Goal: Information Seeking & Learning: Learn about a topic

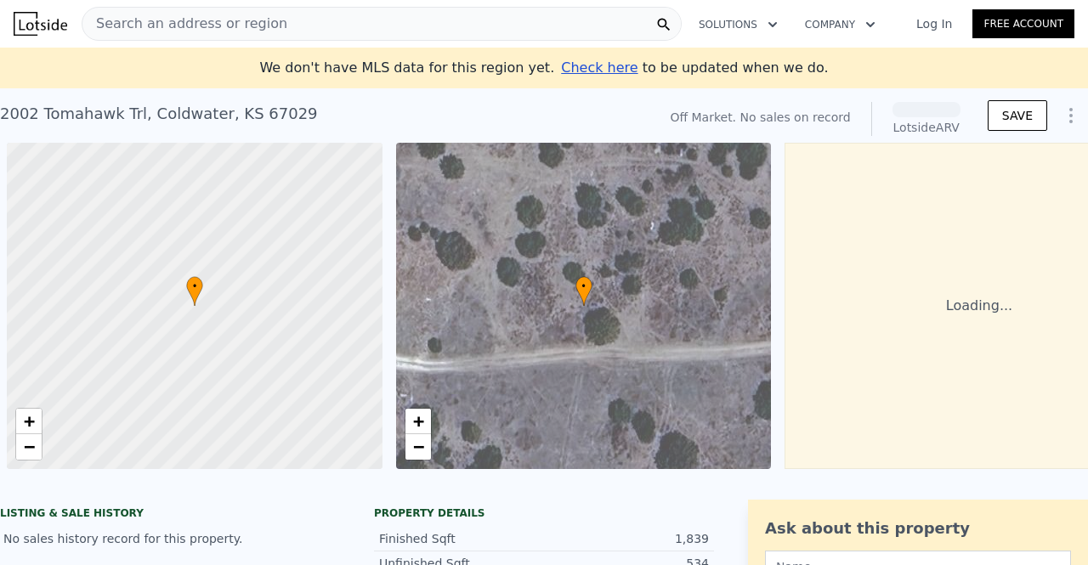
scroll to position [0, 7]
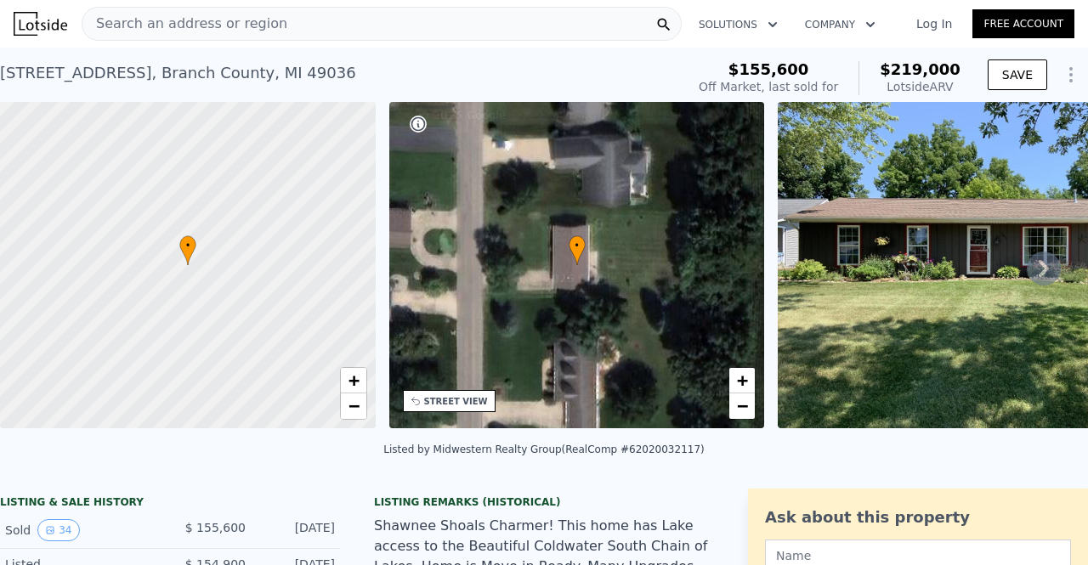
click at [1035, 262] on icon at bounding box center [1044, 269] width 34 height 34
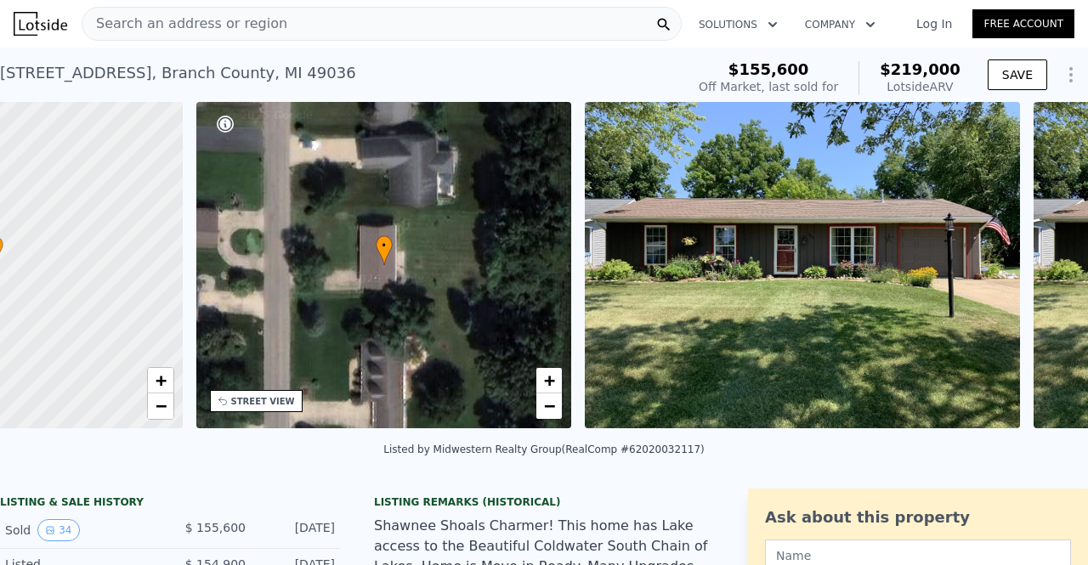
scroll to position [0, 395]
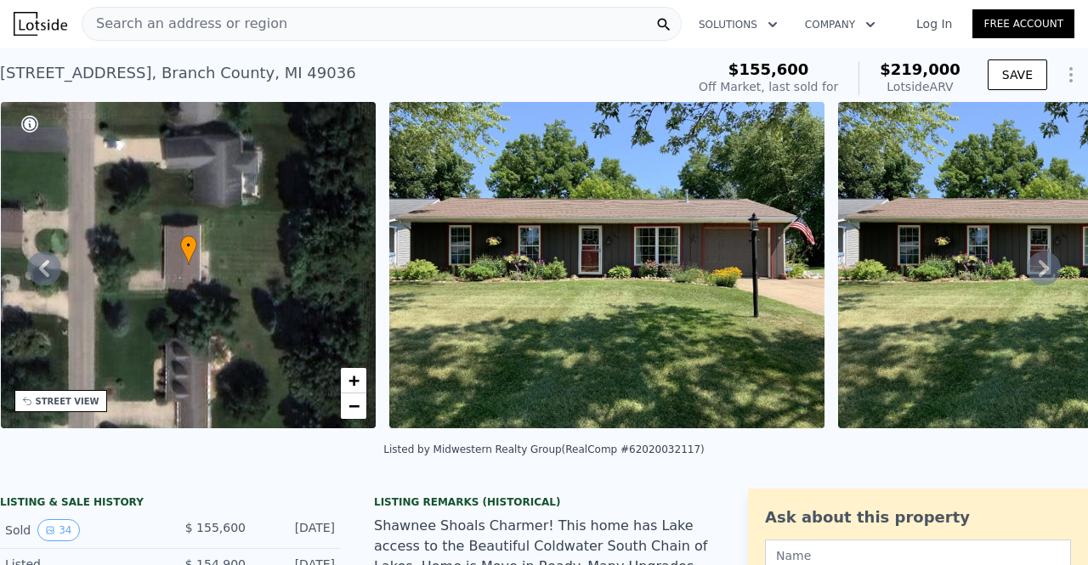
click at [1039, 271] on icon at bounding box center [1044, 268] width 10 height 17
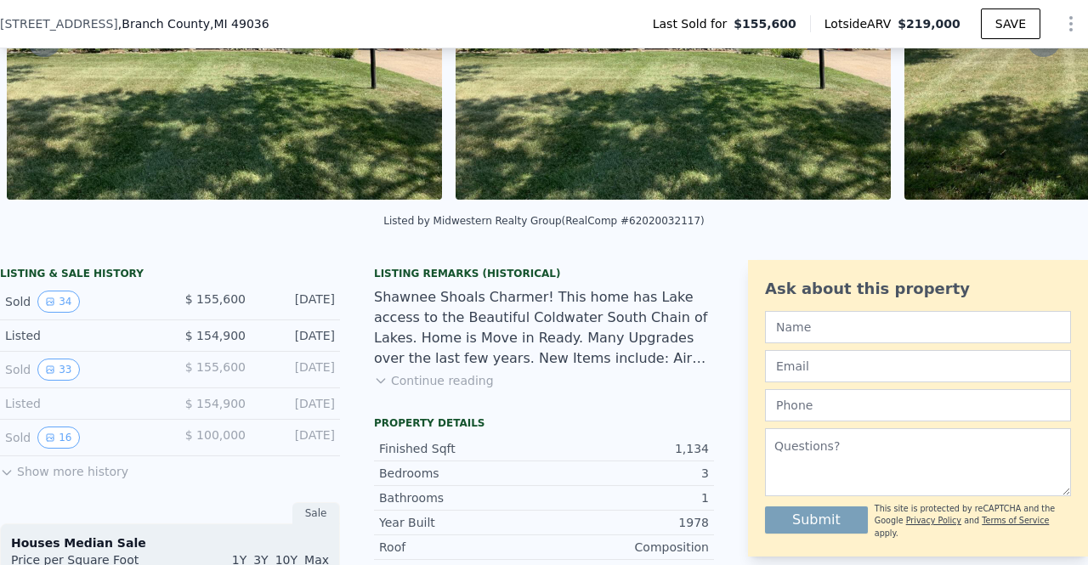
scroll to position [233, 0]
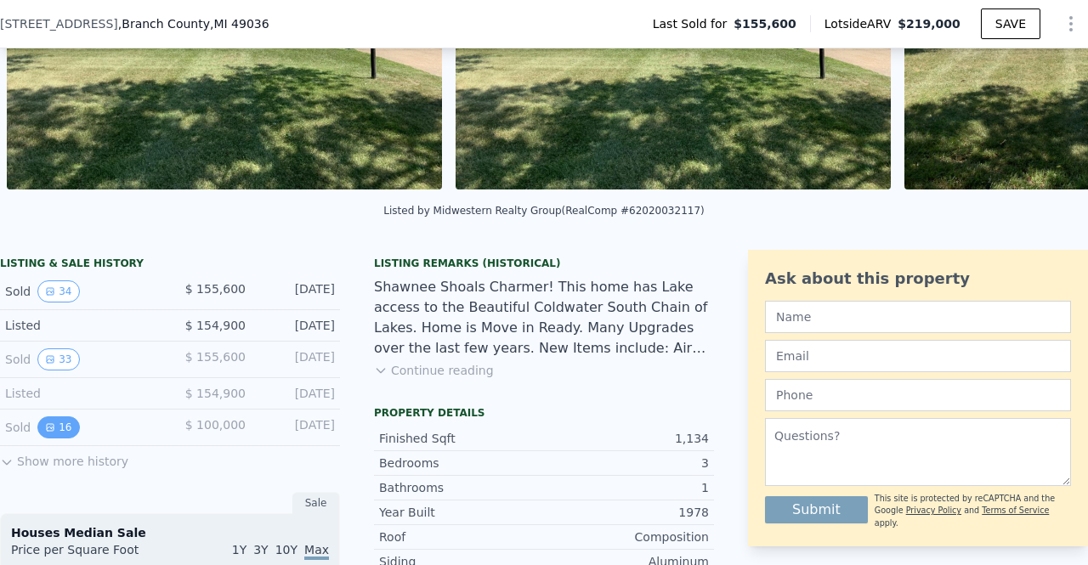
click at [55, 434] on button "16" at bounding box center [58, 428] width 42 height 22
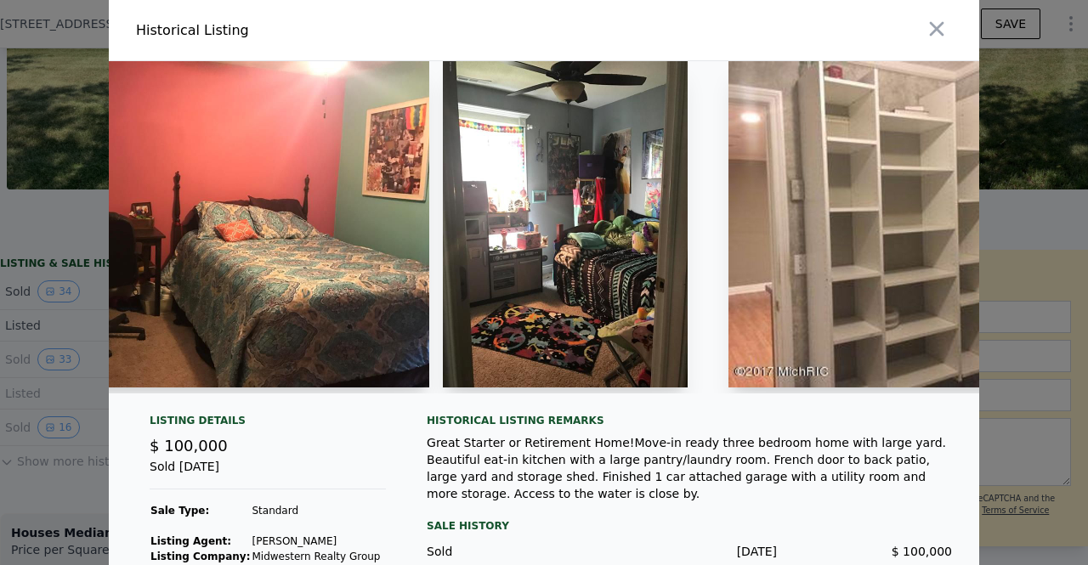
scroll to position [0, 2783]
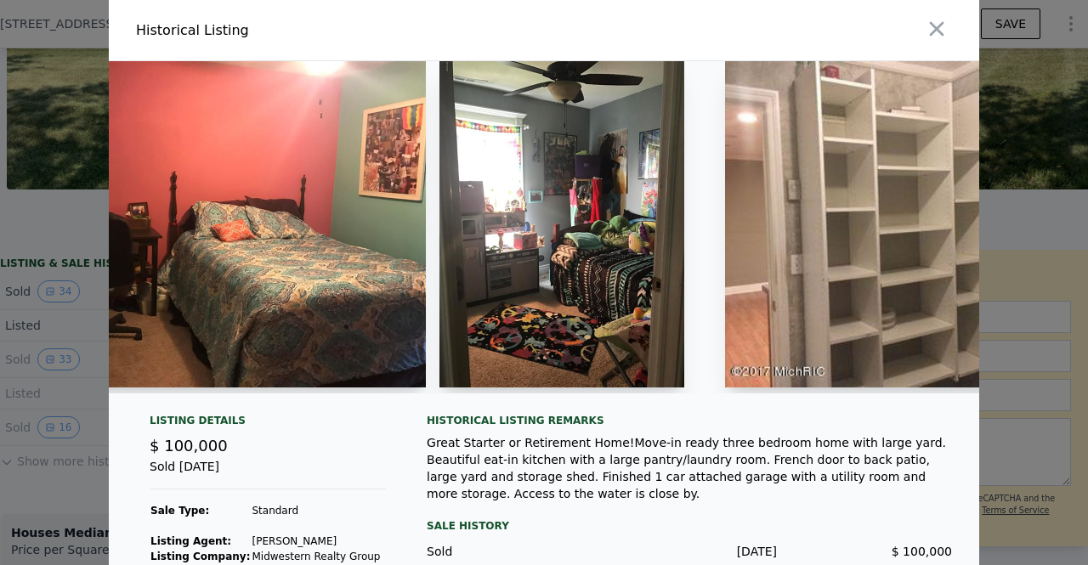
click at [544, 164] on img at bounding box center [562, 224] width 245 height 326
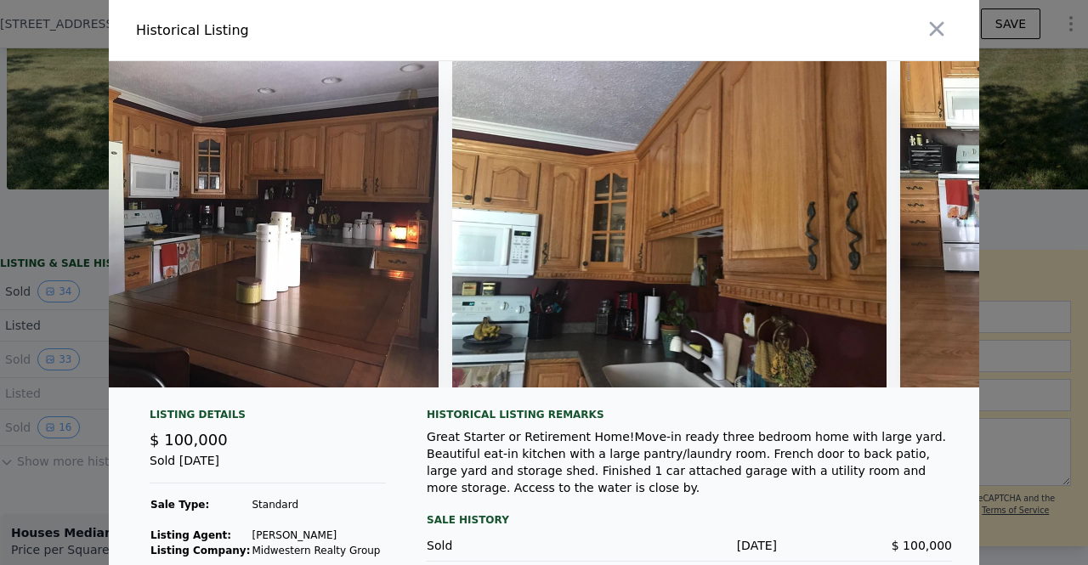
scroll to position [48, 0]
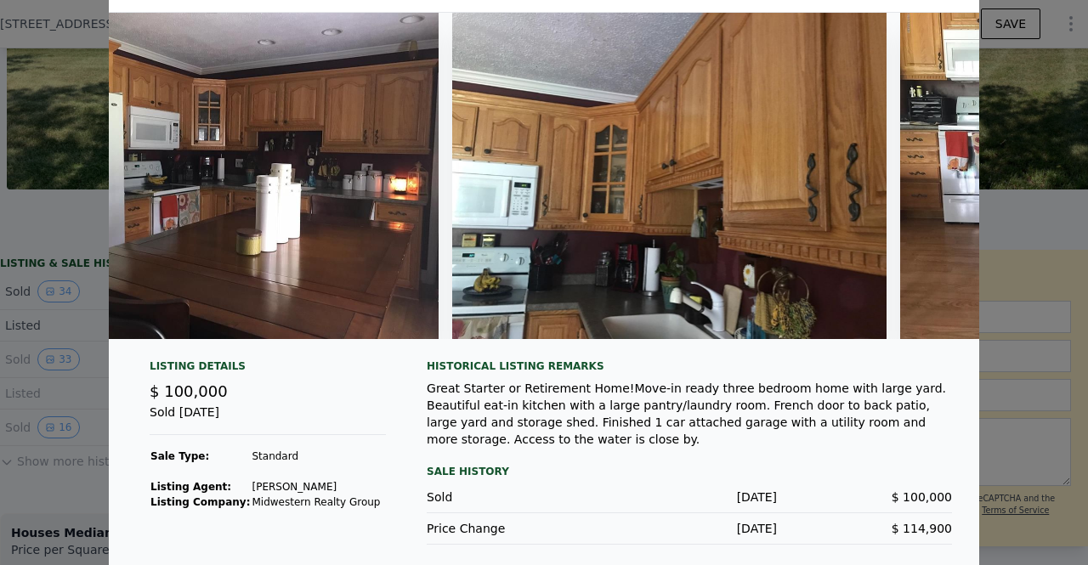
click at [679, 207] on img at bounding box center [669, 176] width 435 height 326
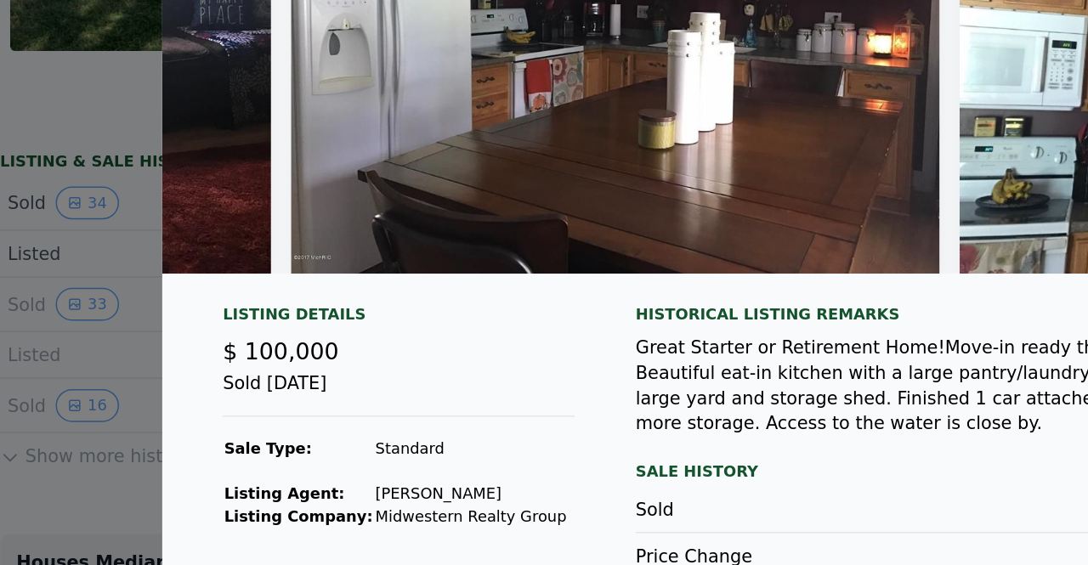
click at [58, 502] on div at bounding box center [544, 282] width 1088 height 565
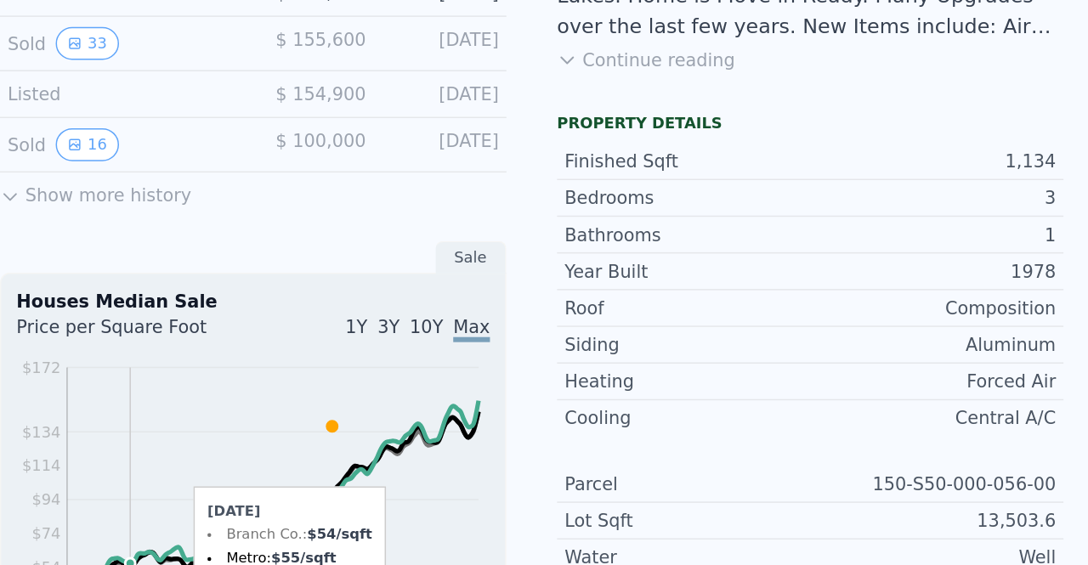
scroll to position [403, 0]
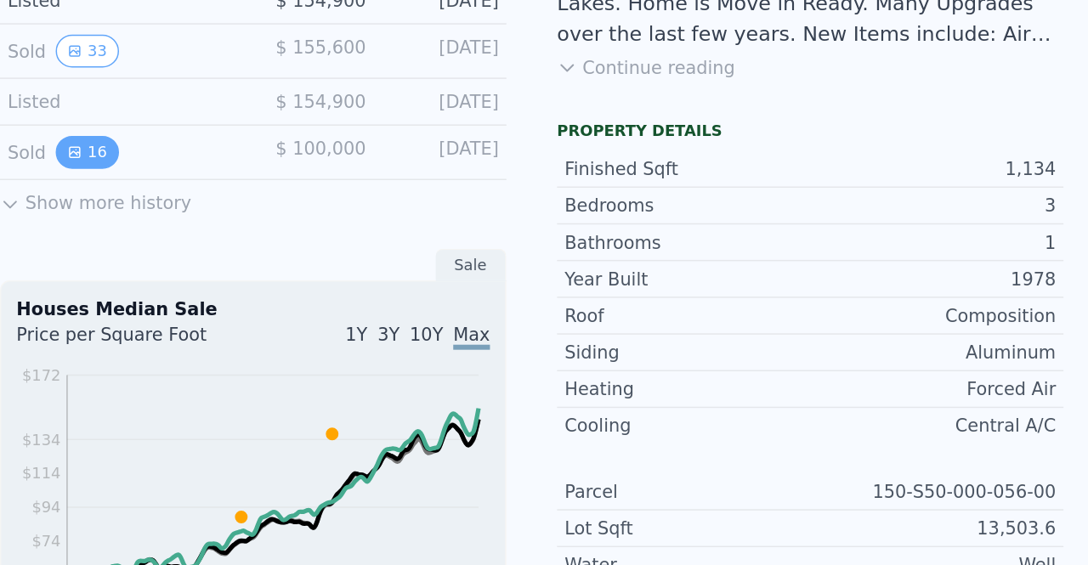
click at [57, 267] on button "16" at bounding box center [58, 258] width 42 height 22
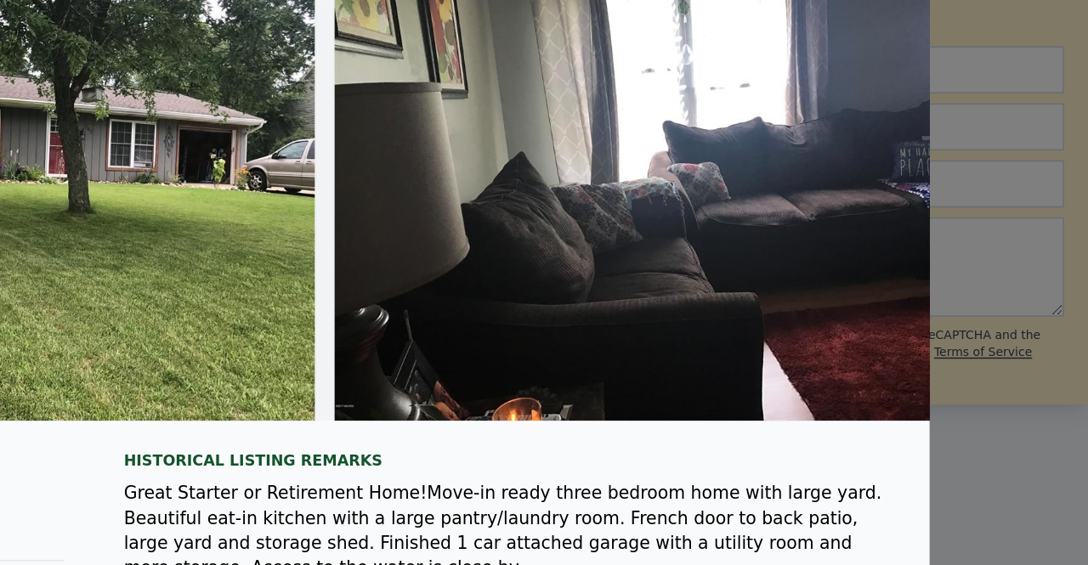
scroll to position [0, 0]
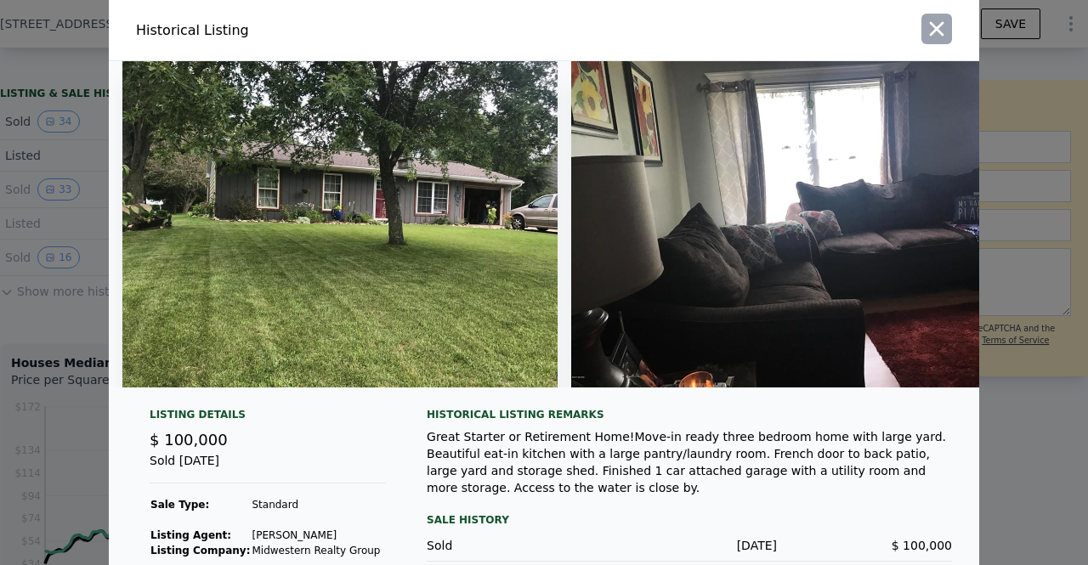
click at [930, 34] on icon "button" at bounding box center [937, 29] width 14 height 14
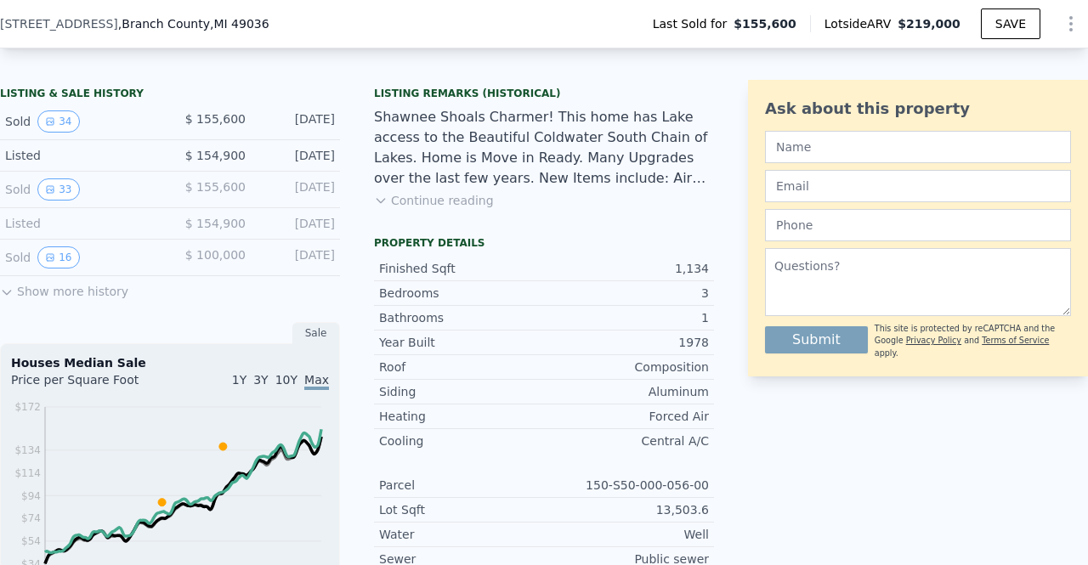
click at [4, 299] on icon at bounding box center [7, 293] width 14 height 14
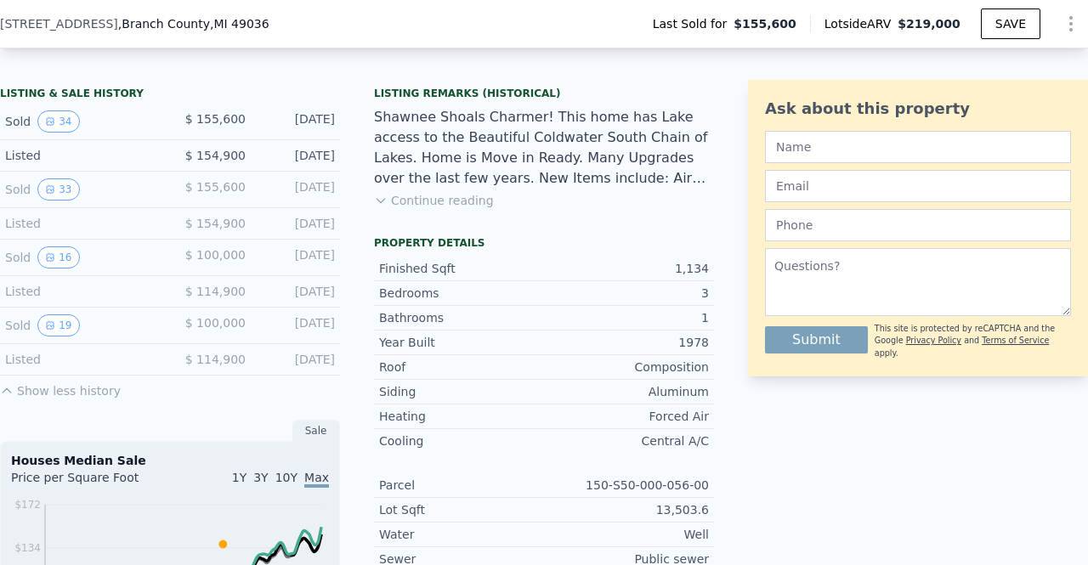
scroll to position [425, 0]
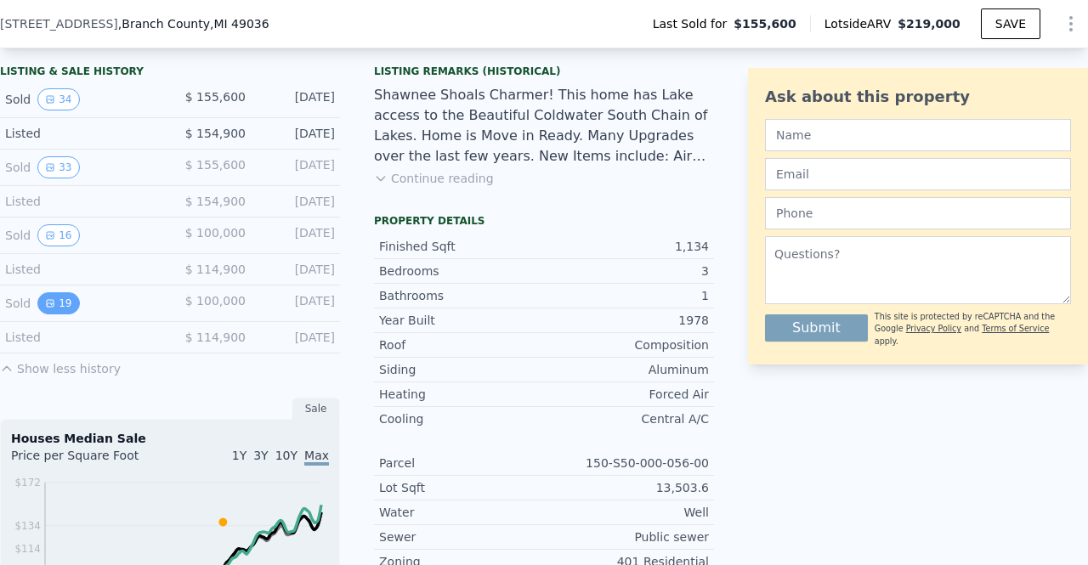
click at [54, 312] on button "19" at bounding box center [58, 303] width 42 height 22
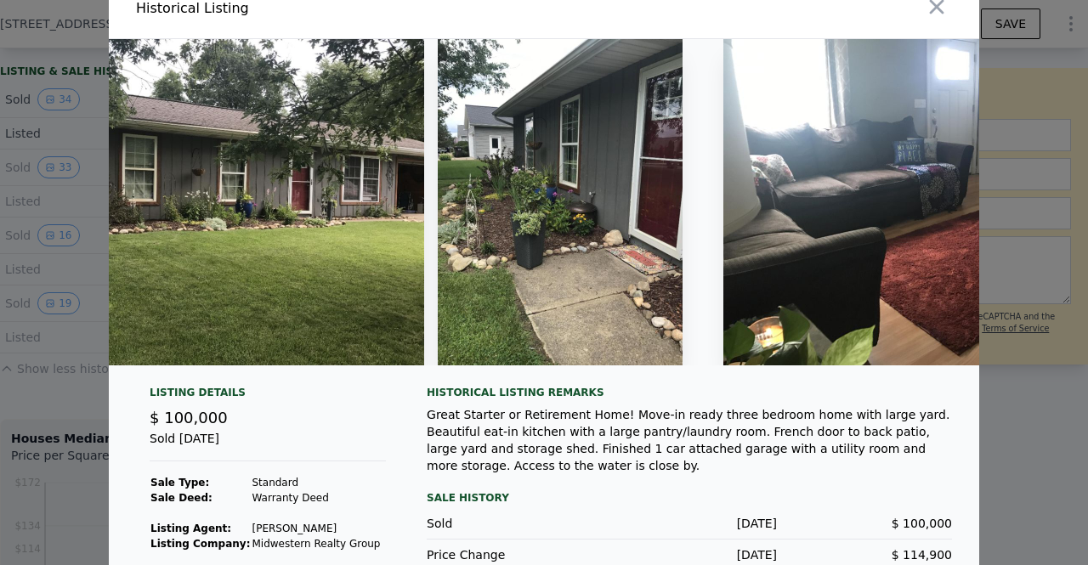
scroll to position [0, 585]
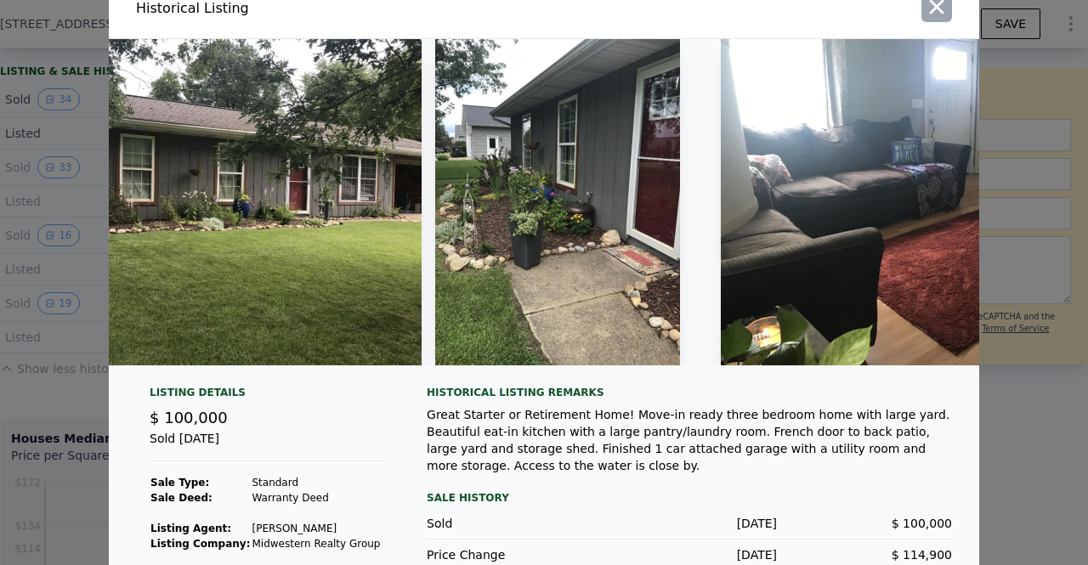
click at [933, 16] on icon "button" at bounding box center [937, 7] width 24 height 24
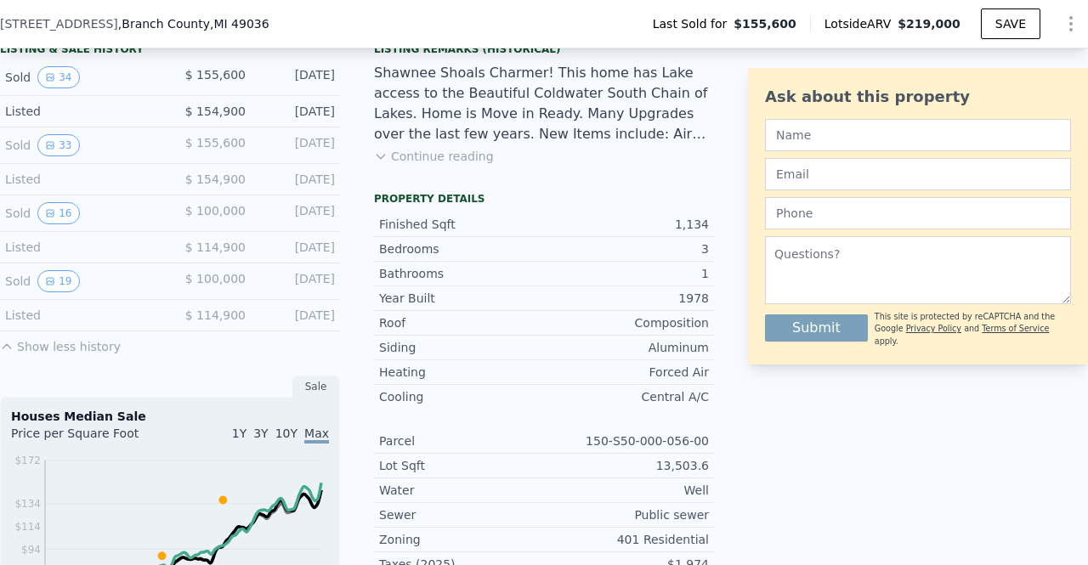
scroll to position [449, 0]
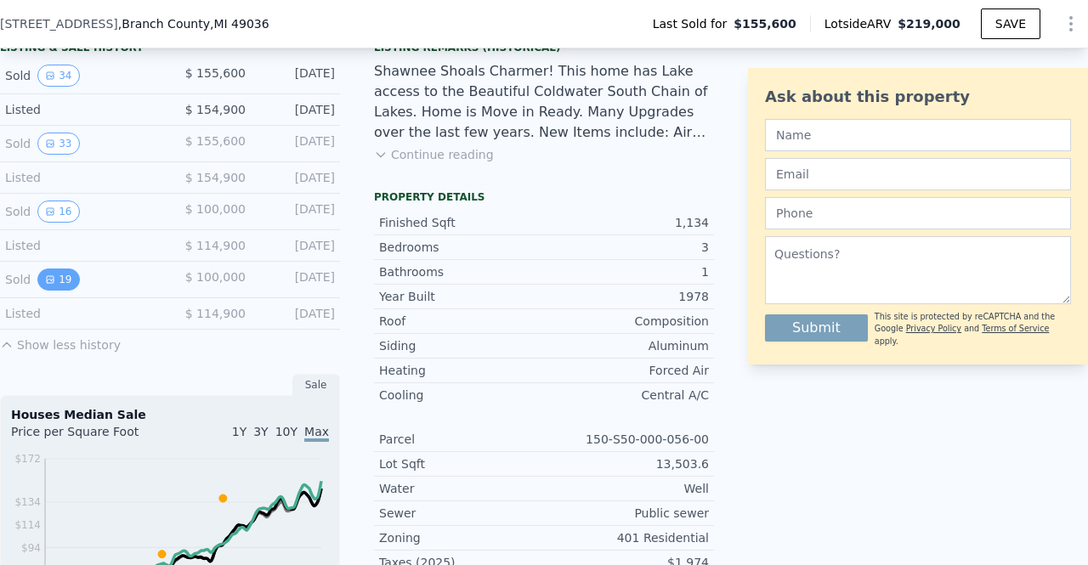
click at [59, 288] on button "19" at bounding box center [58, 280] width 42 height 22
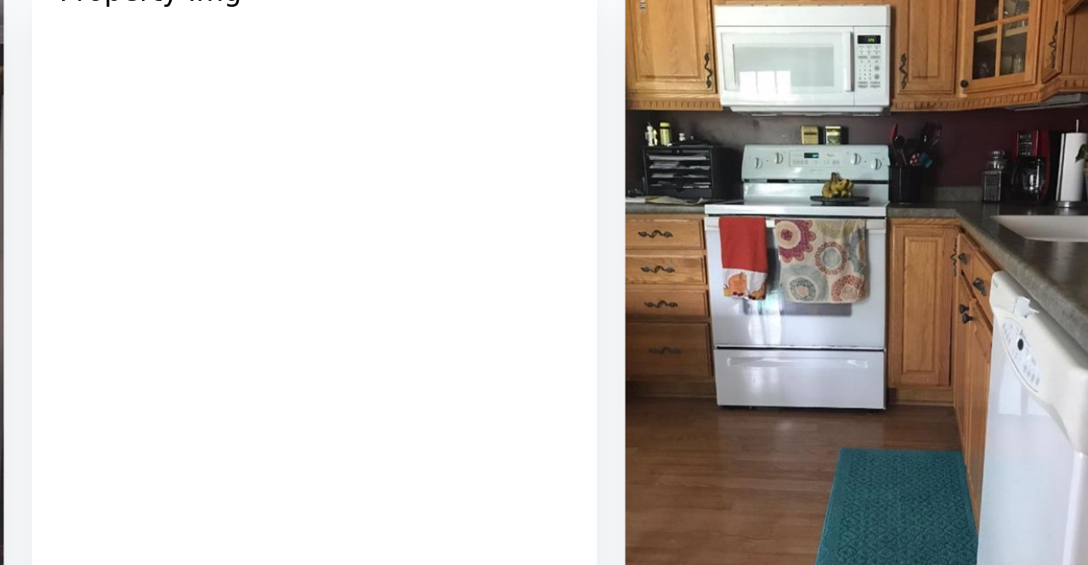
scroll to position [0, 2312]
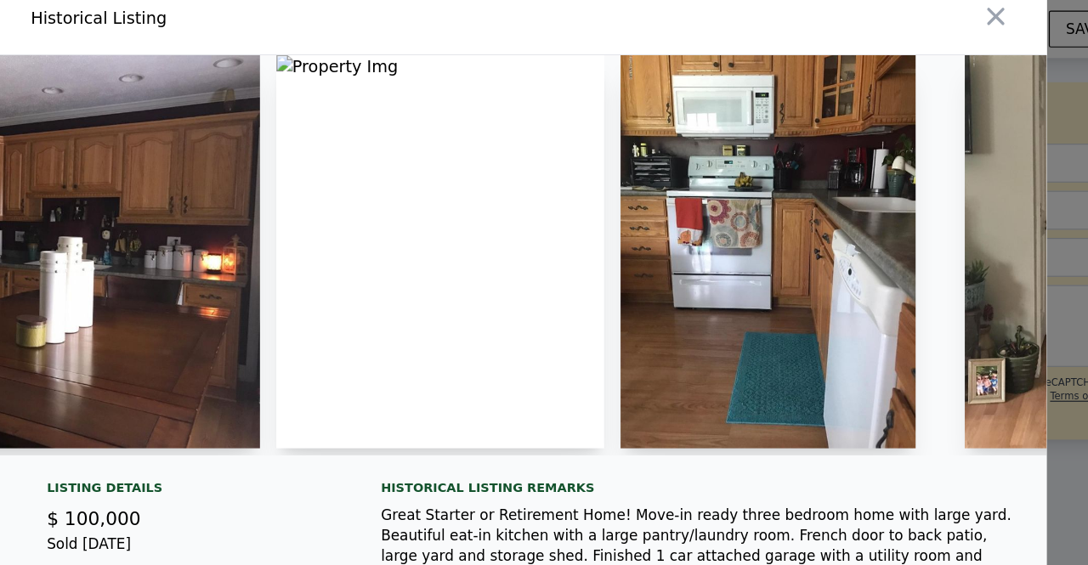
click at [406, 173] on img at bounding box center [476, 209] width 272 height 326
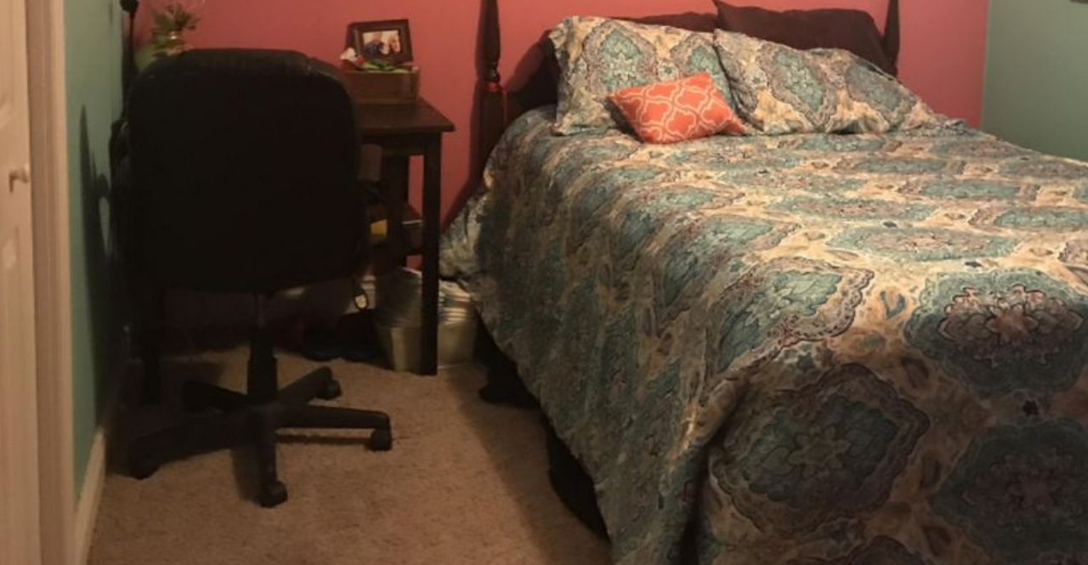
scroll to position [0, 0]
